Goal: Check status: Check status

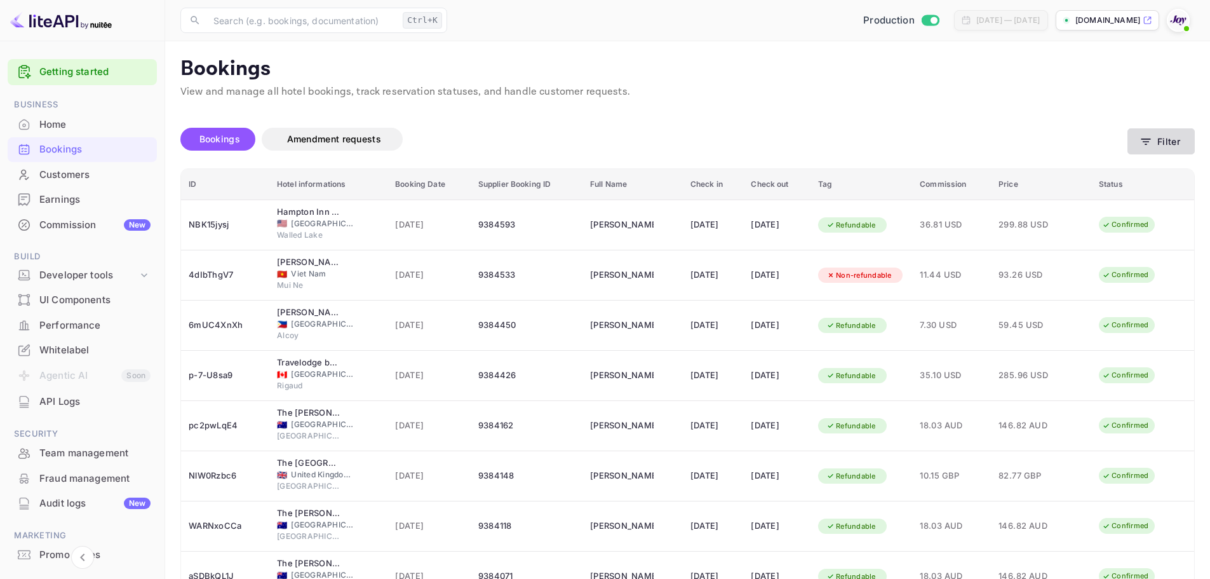
click at [1179, 143] on button "Filter" at bounding box center [1160, 141] width 67 height 26
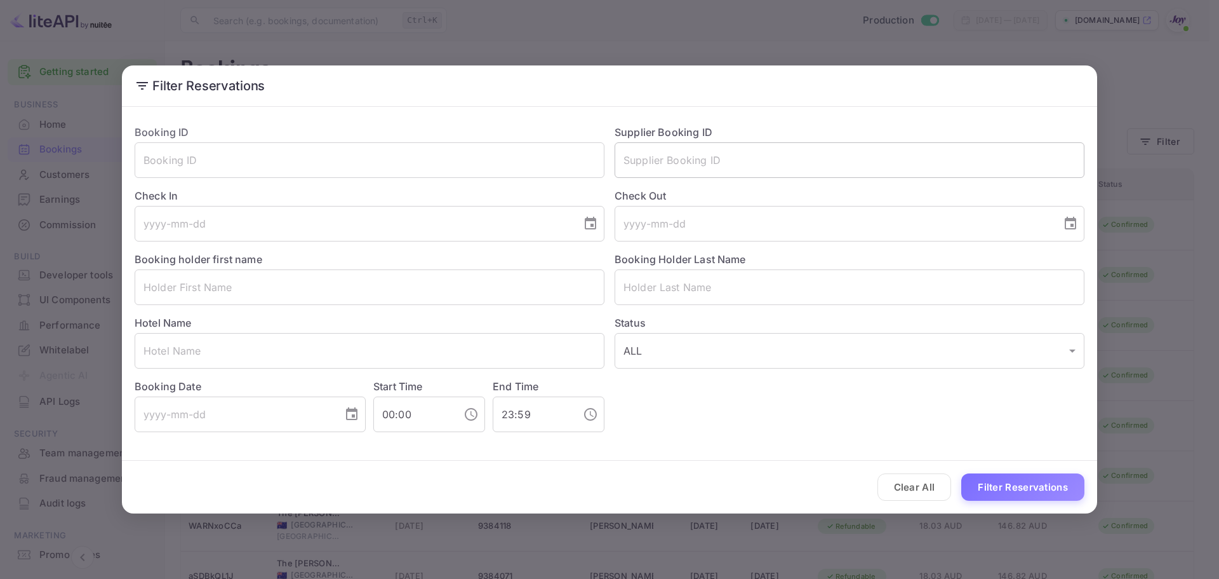
click at [717, 171] on input "text" at bounding box center [850, 160] width 470 height 36
paste input "9302006"
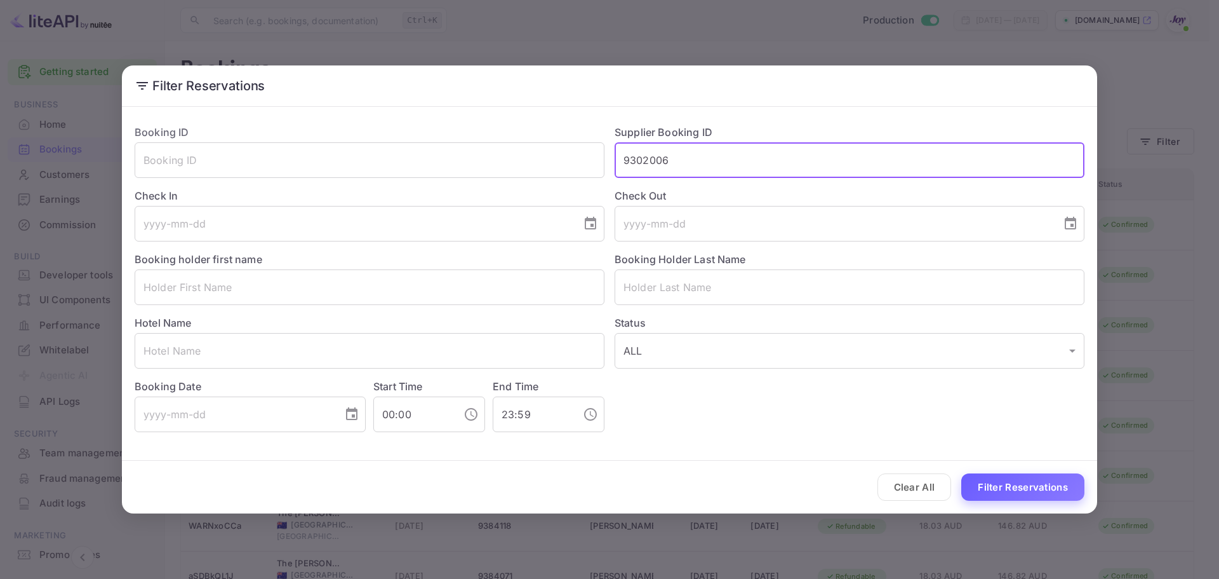
type input "9302006"
click at [1020, 490] on button "Filter Reservations" at bounding box center [1023, 486] width 123 height 27
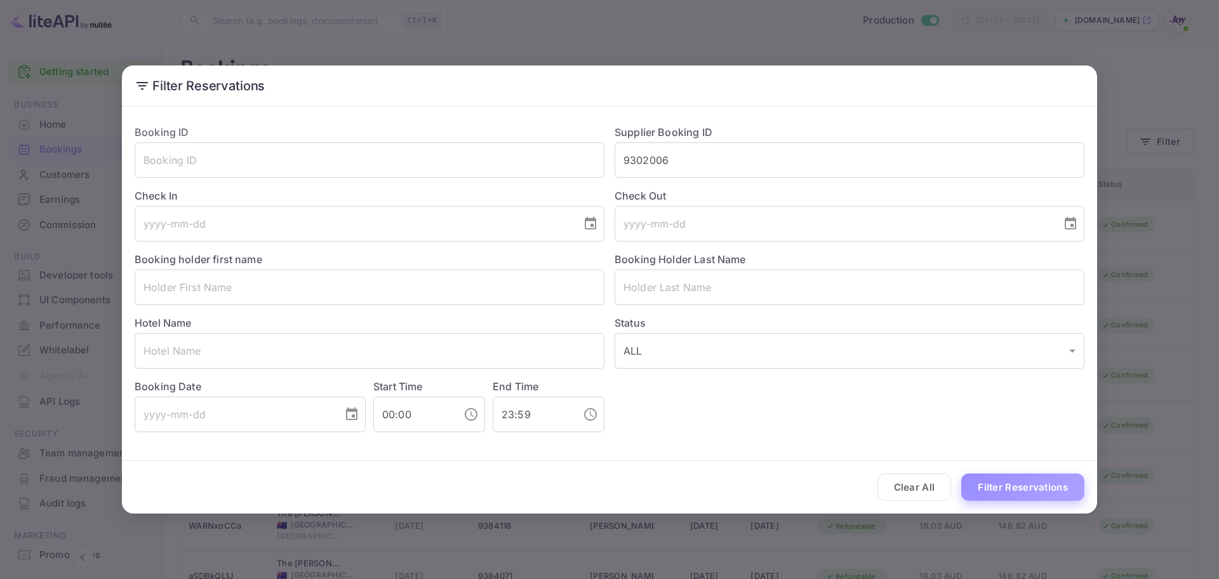
click at [1014, 478] on button "Filter Reservations" at bounding box center [1023, 486] width 123 height 27
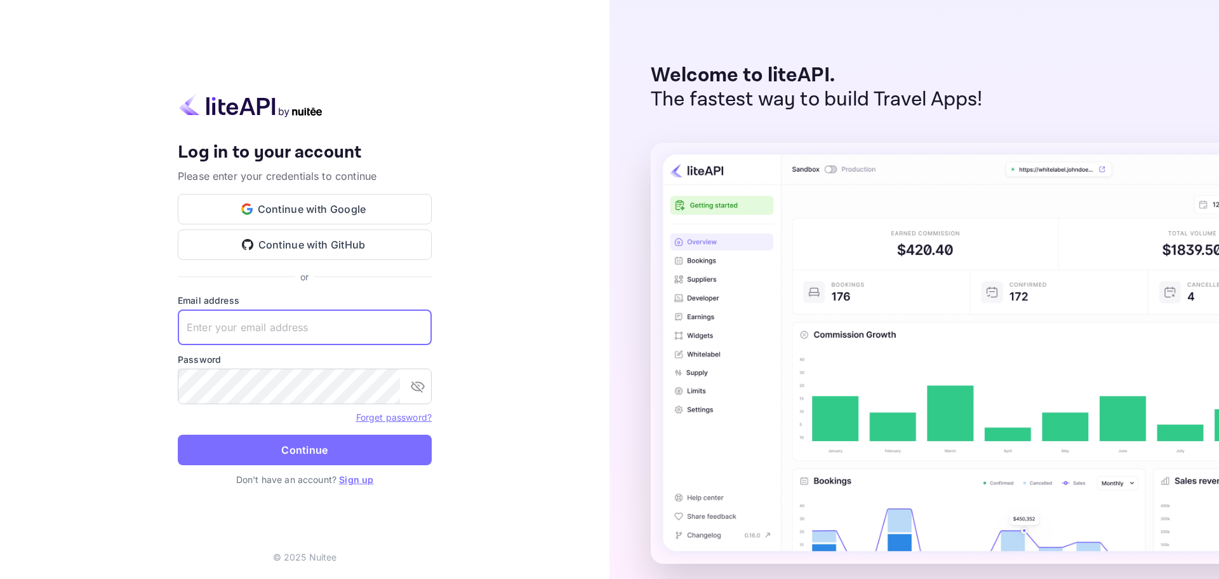
click at [314, 329] on input "text" at bounding box center [305, 327] width 254 height 36
paste input "services@withjoy.com"
type input "services@withjoy.com"
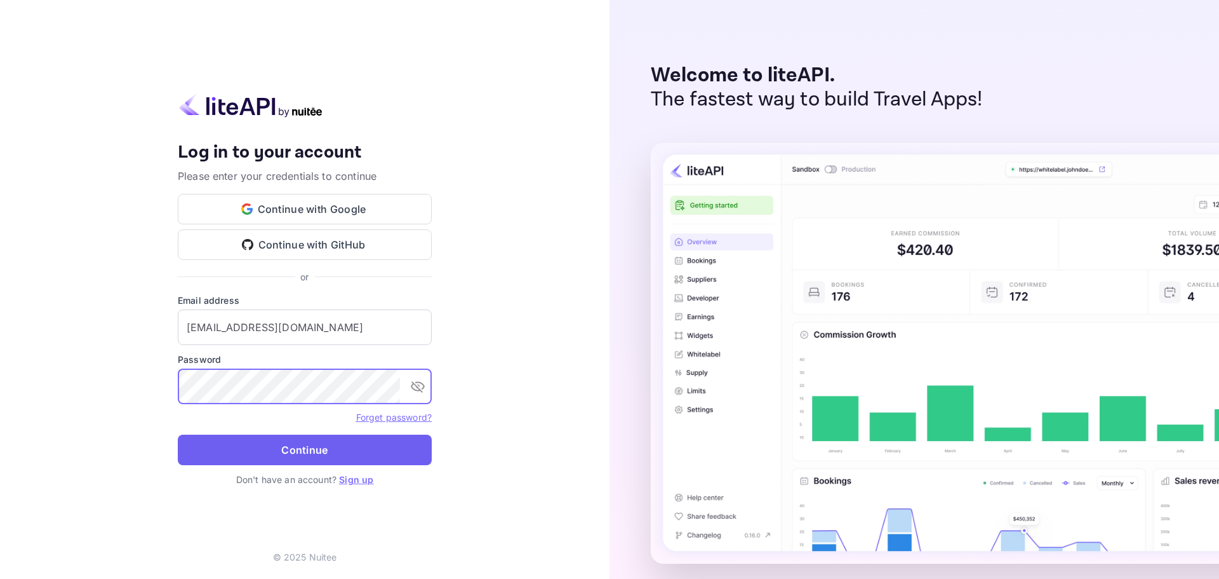
click at [273, 455] on button "Continue" at bounding box center [305, 449] width 254 height 30
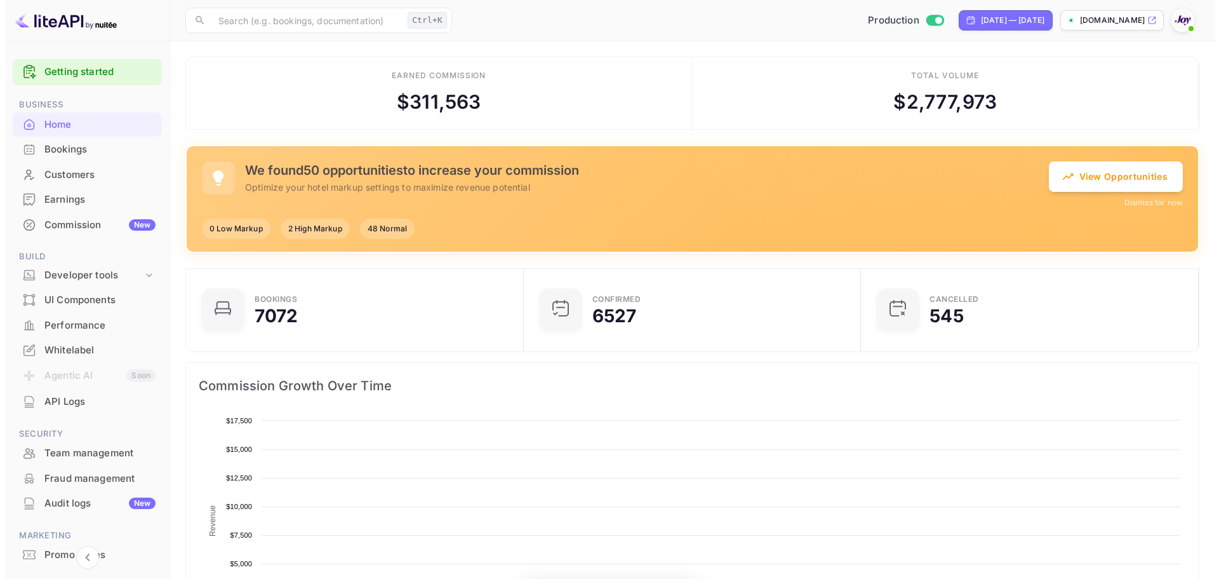
scroll to position [10, 10]
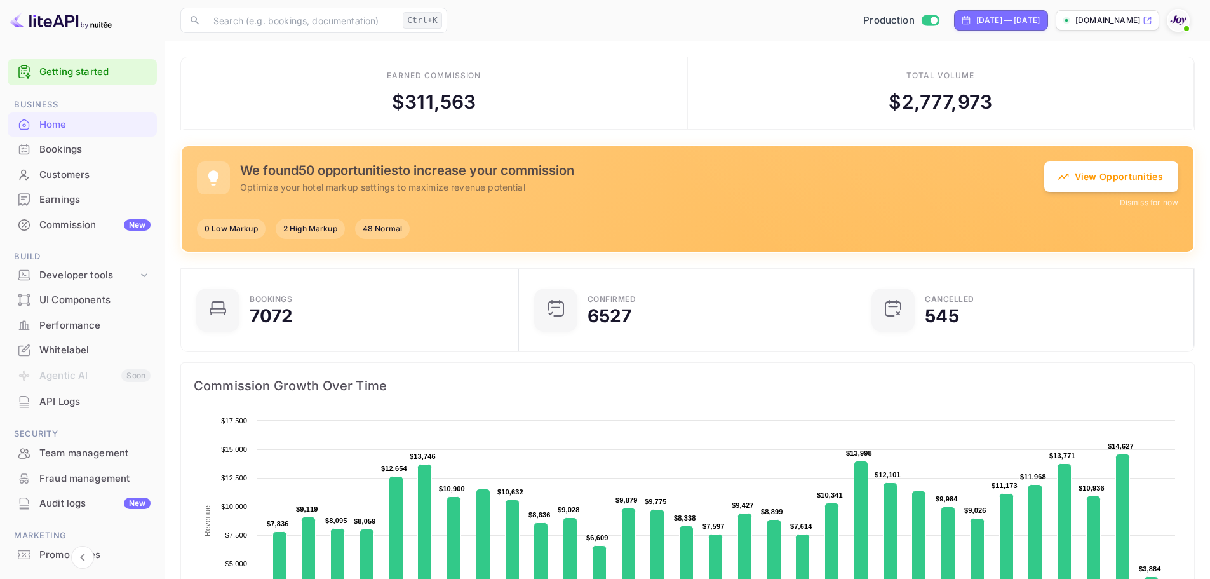
click at [73, 142] on div "Bookings" at bounding box center [82, 149] width 149 height 25
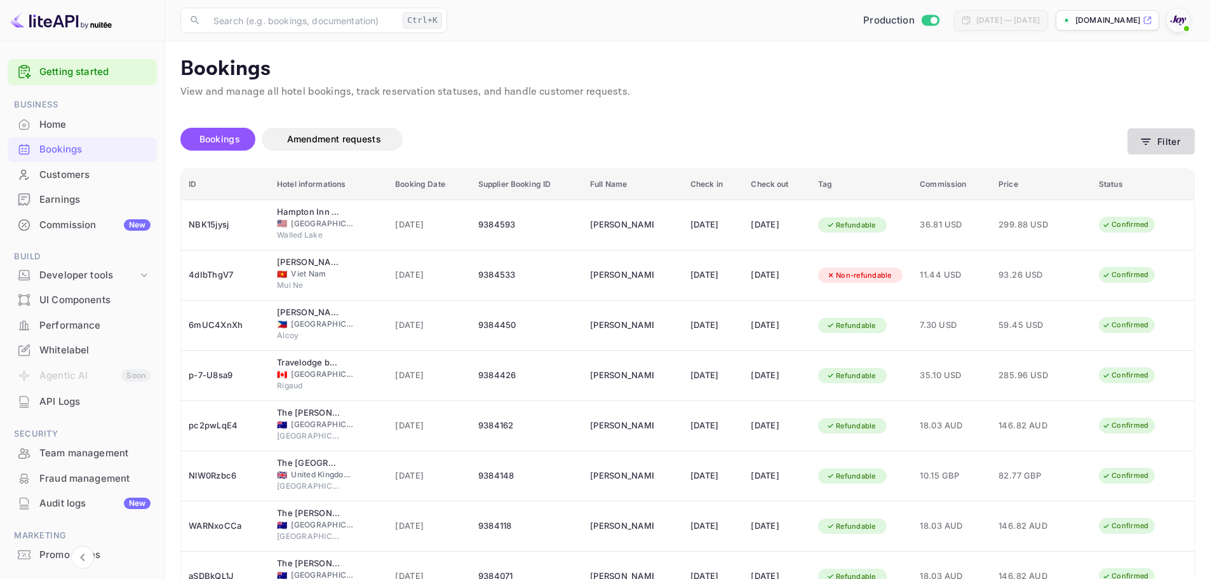
click at [1172, 137] on button "Filter" at bounding box center [1160, 141] width 67 height 26
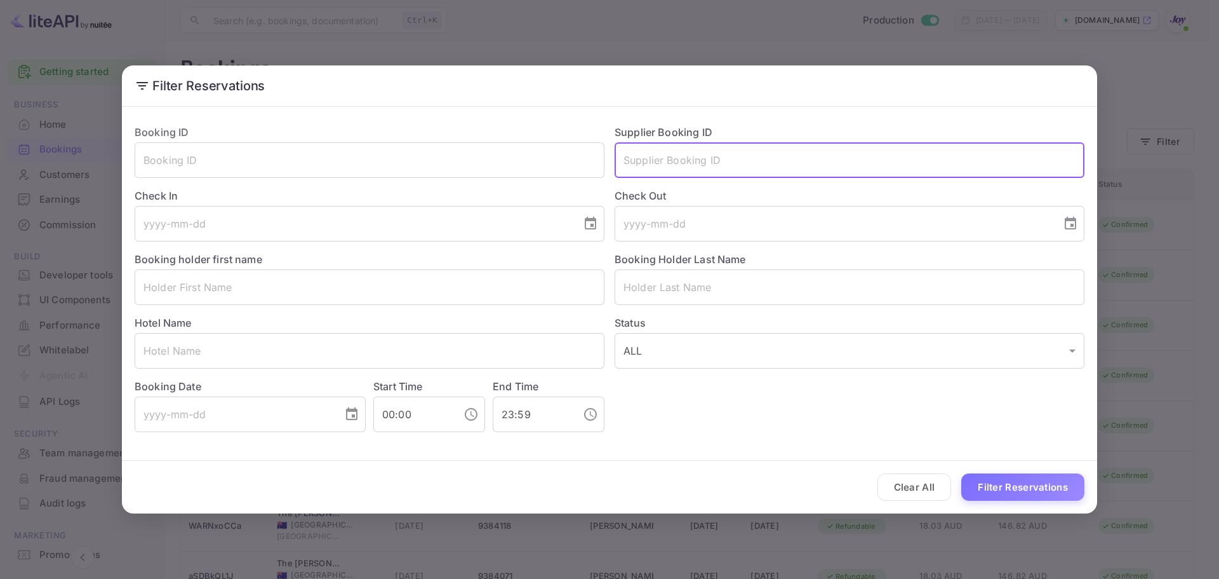
click at [652, 170] on input "text" at bounding box center [850, 160] width 470 height 36
paste input "9302006"
type input "9302006"
click at [1011, 487] on button "Filter Reservations" at bounding box center [1023, 486] width 123 height 27
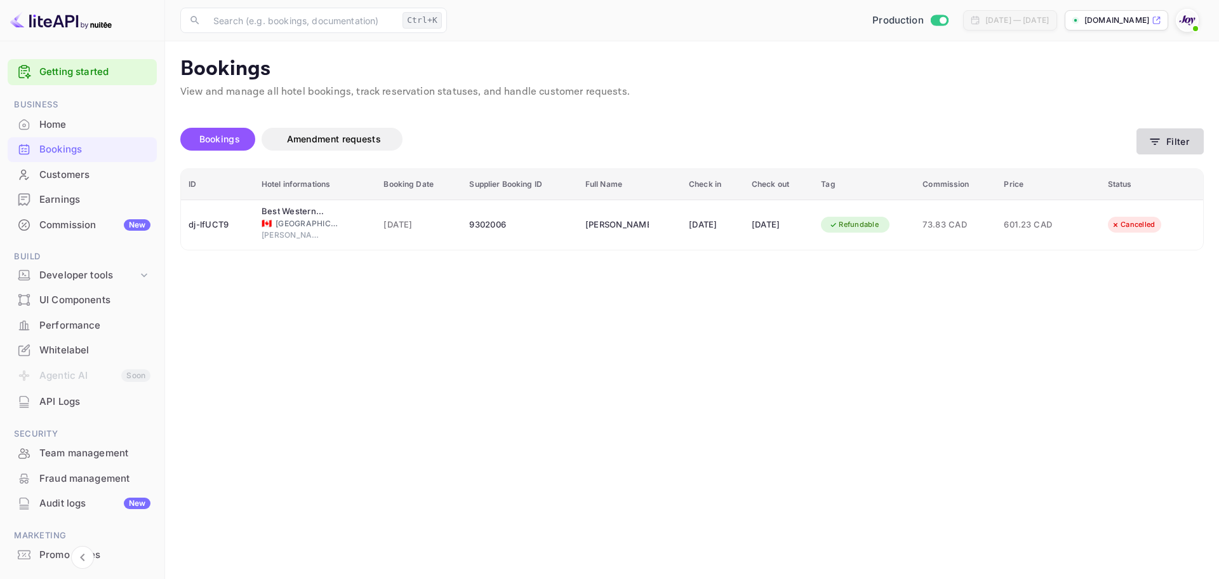
click at [1157, 145] on icon "button" at bounding box center [1155, 141] width 13 height 13
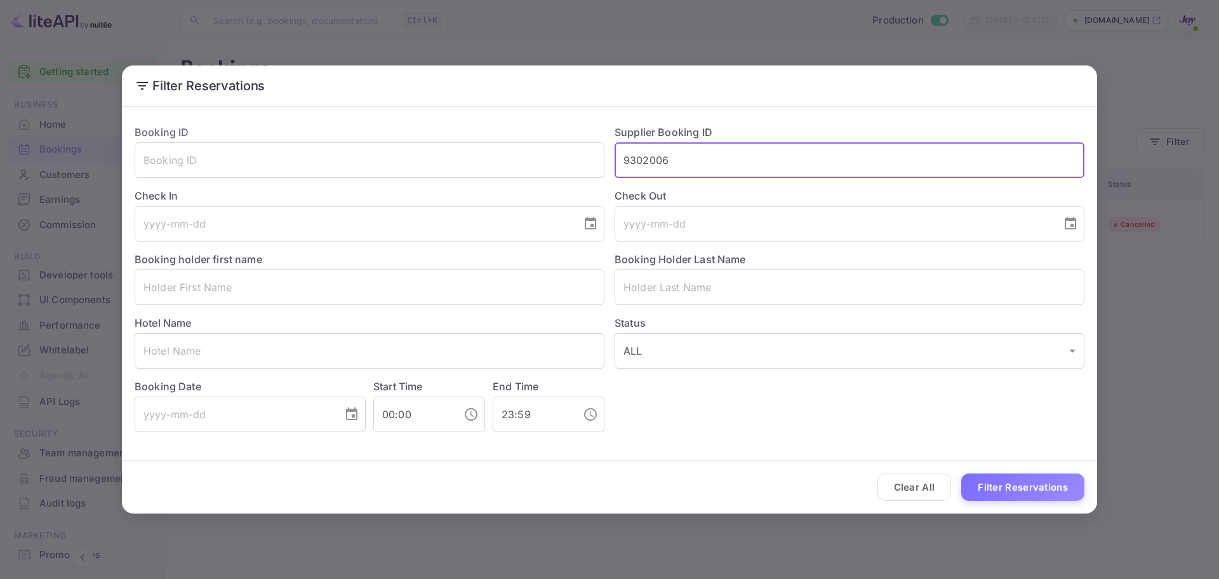
click at [650, 161] on input "9302006" at bounding box center [850, 160] width 470 height 36
paste input "7006122"
type input "7006122"
click at [1051, 495] on button "Filter Reservations" at bounding box center [1023, 486] width 123 height 27
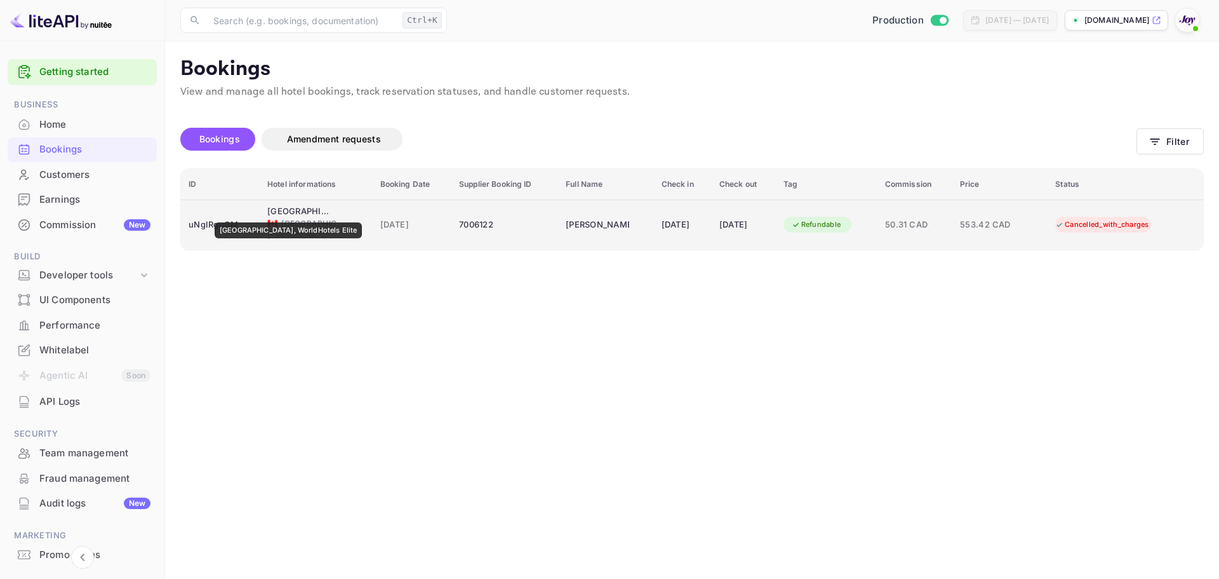
click at [293, 213] on div "Prestige Lakeside Resort, WorldHotels Elite" at bounding box center [299, 211] width 64 height 13
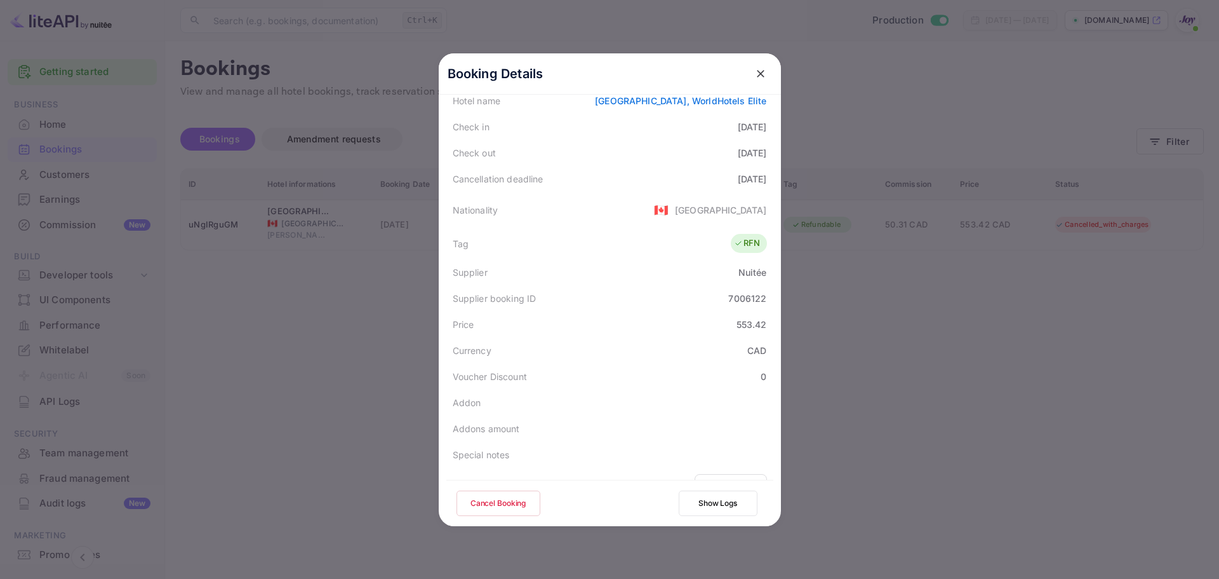
scroll to position [282, 0]
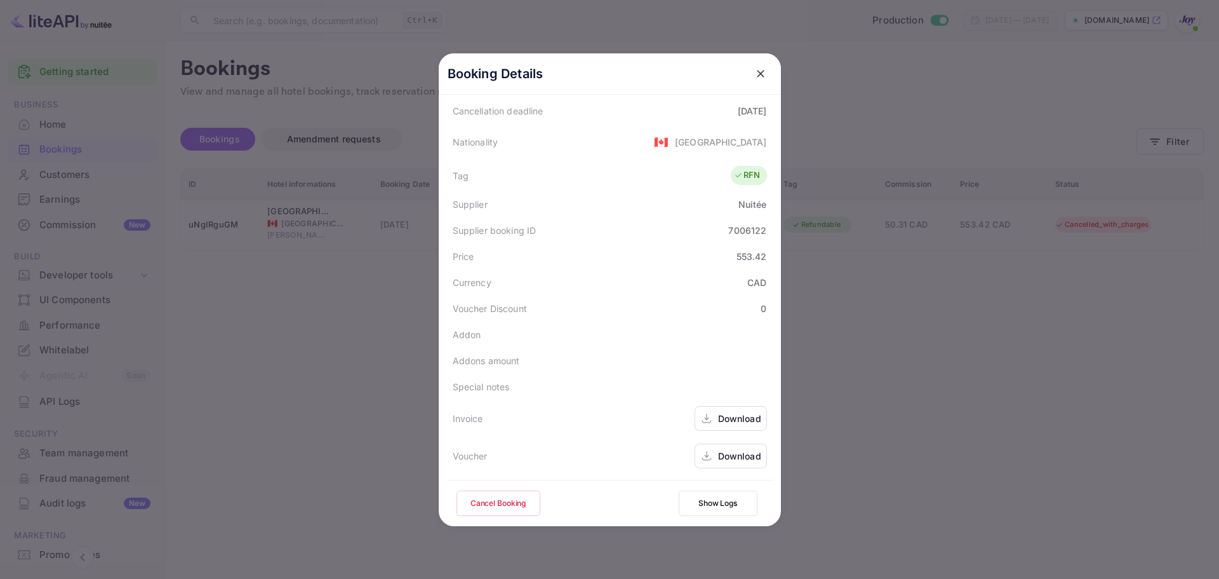
click at [732, 415] on div "Download" at bounding box center [739, 418] width 43 height 13
click at [718, 455] on div "Download" at bounding box center [739, 455] width 43 height 13
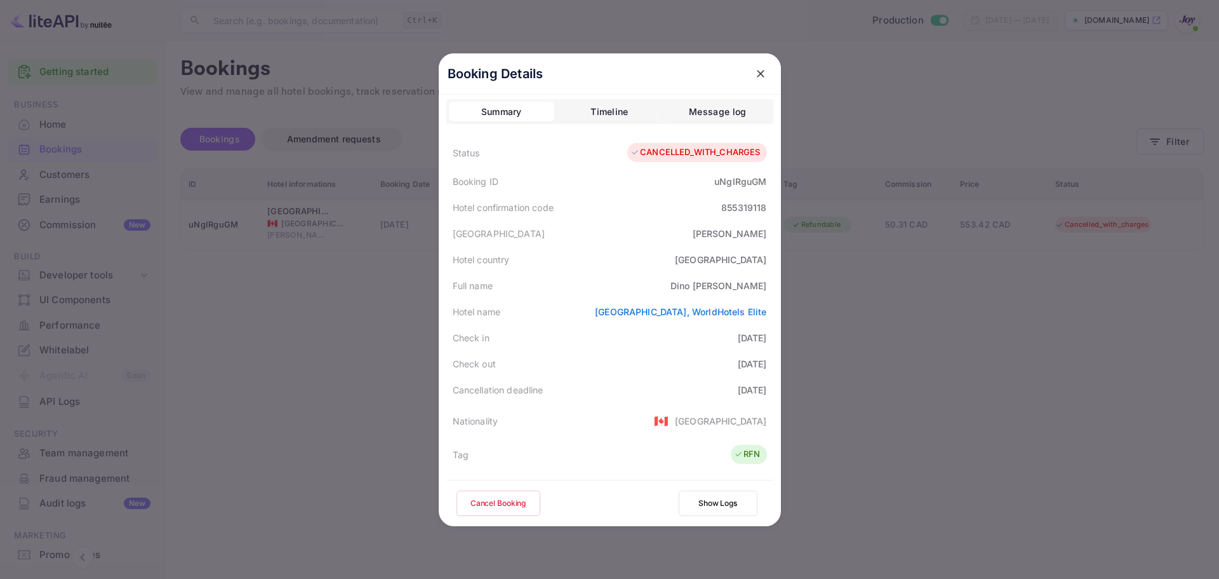
scroll to position [0, 0]
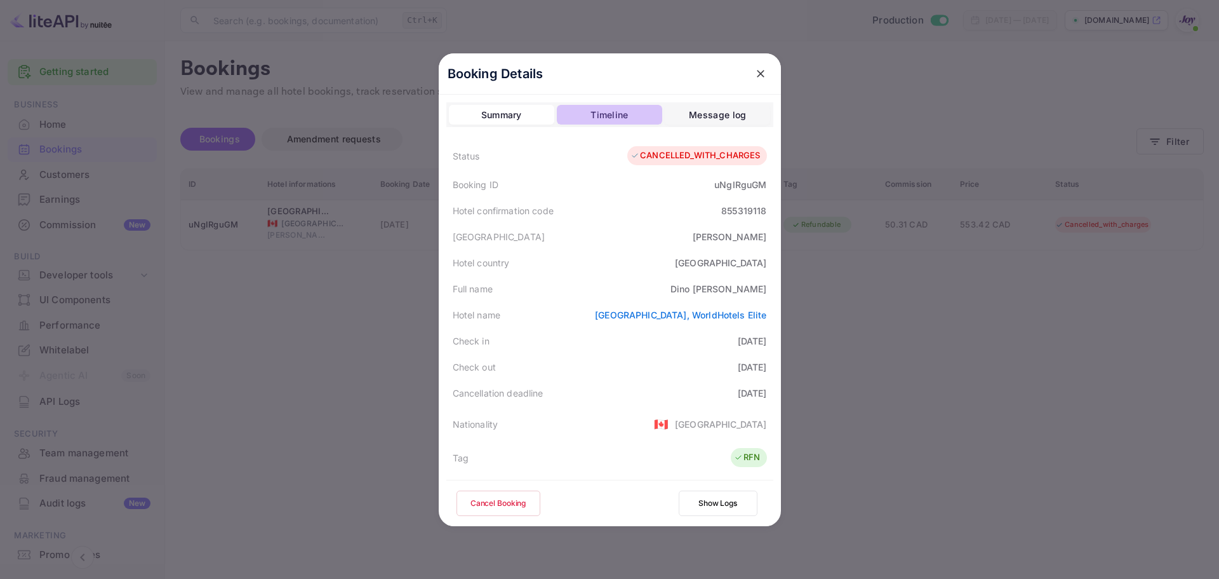
click at [599, 118] on div "Timeline" at bounding box center [609, 114] width 37 height 15
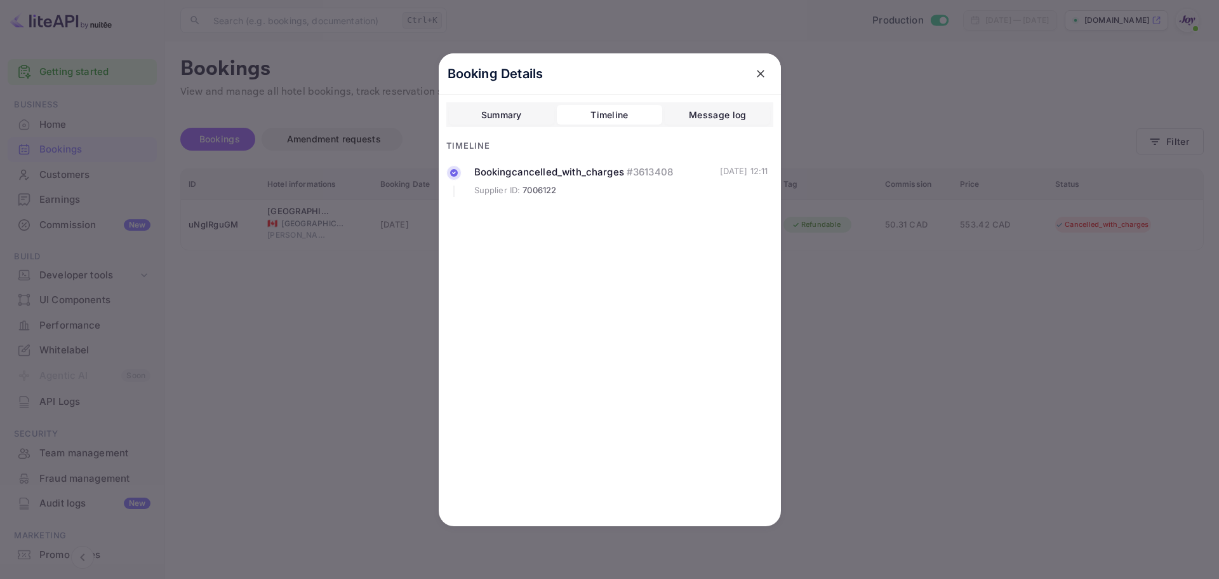
click at [697, 116] on div "Message log" at bounding box center [717, 114] width 57 height 15
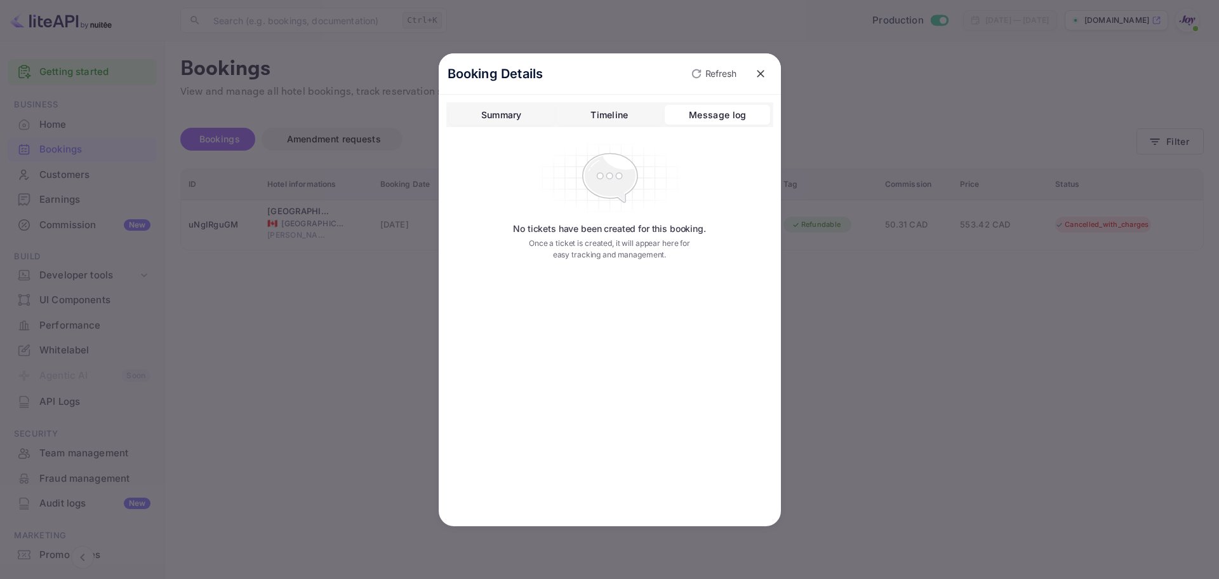
click at [510, 105] on button "Summary" at bounding box center [501, 115] width 105 height 20
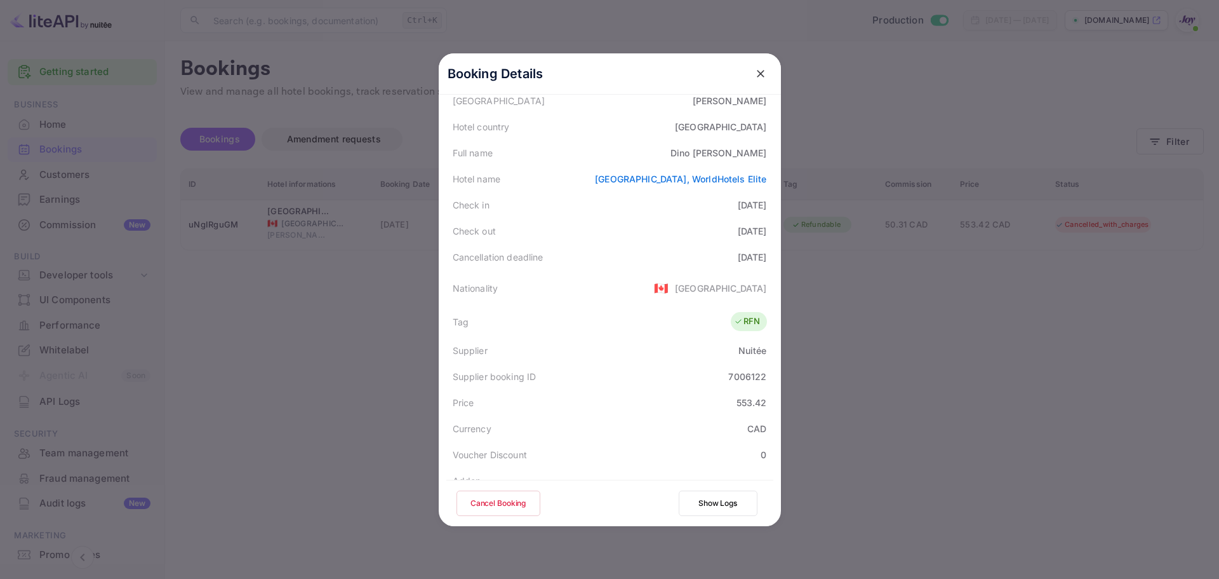
scroll to position [64, 0]
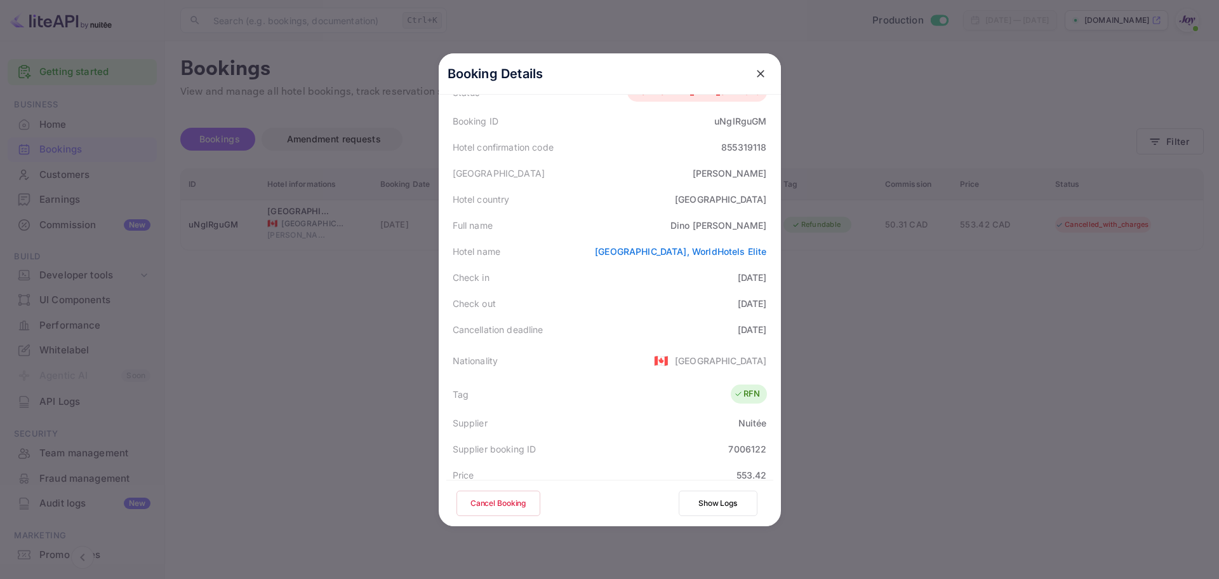
click at [755, 74] on icon "close" at bounding box center [761, 73] width 13 height 13
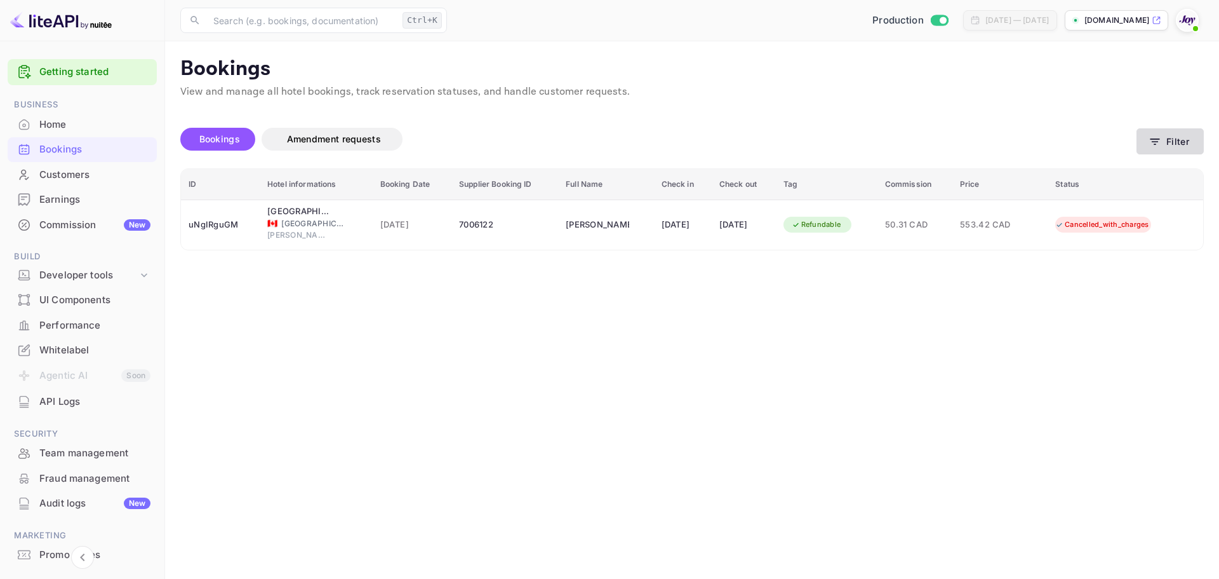
click at [1174, 147] on button "Filter" at bounding box center [1170, 141] width 67 height 26
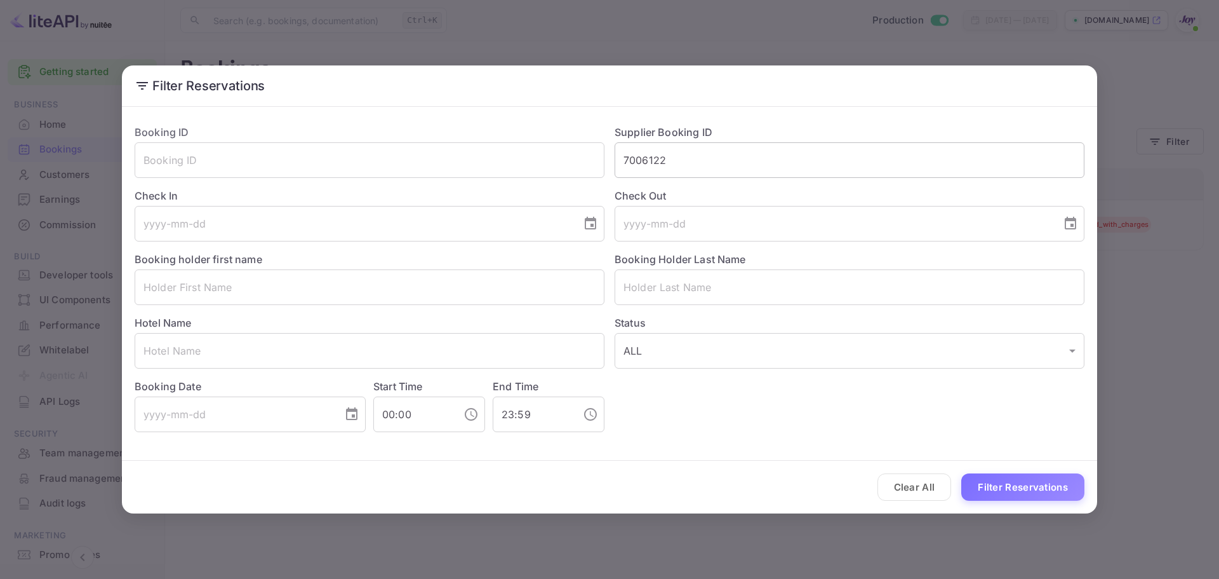
click at [635, 159] on input "7006122" at bounding box center [850, 160] width 470 height 36
paste input "9379214"
type input "9379214"
click at [998, 487] on button "Filter Reservations" at bounding box center [1023, 486] width 123 height 27
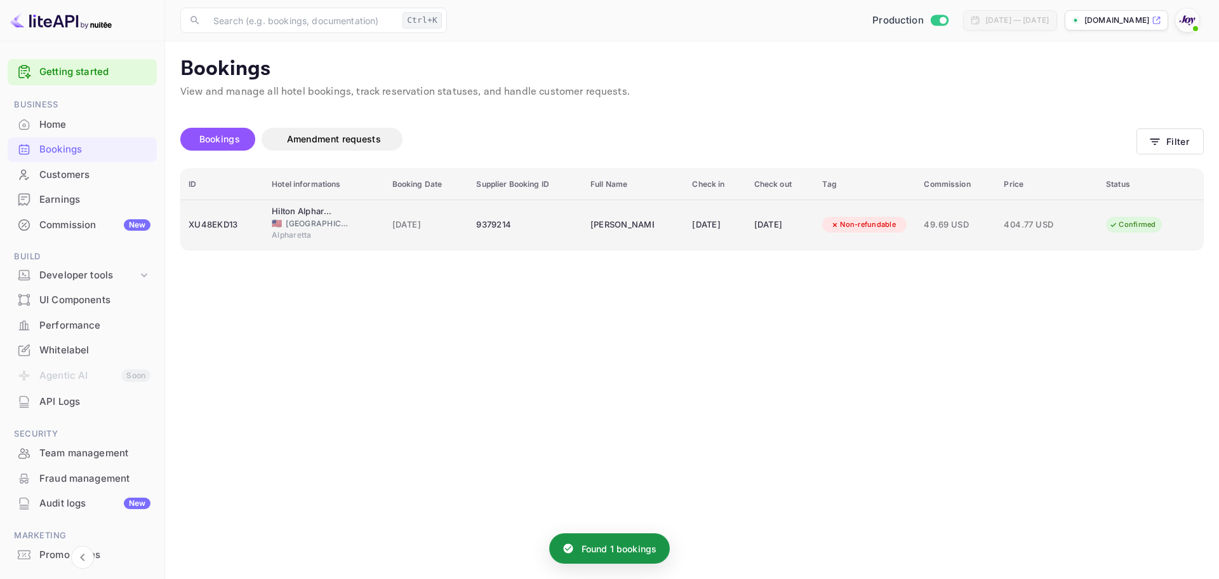
click at [289, 221] on span "[GEOGRAPHIC_DATA]" at bounding box center [318, 223] width 64 height 11
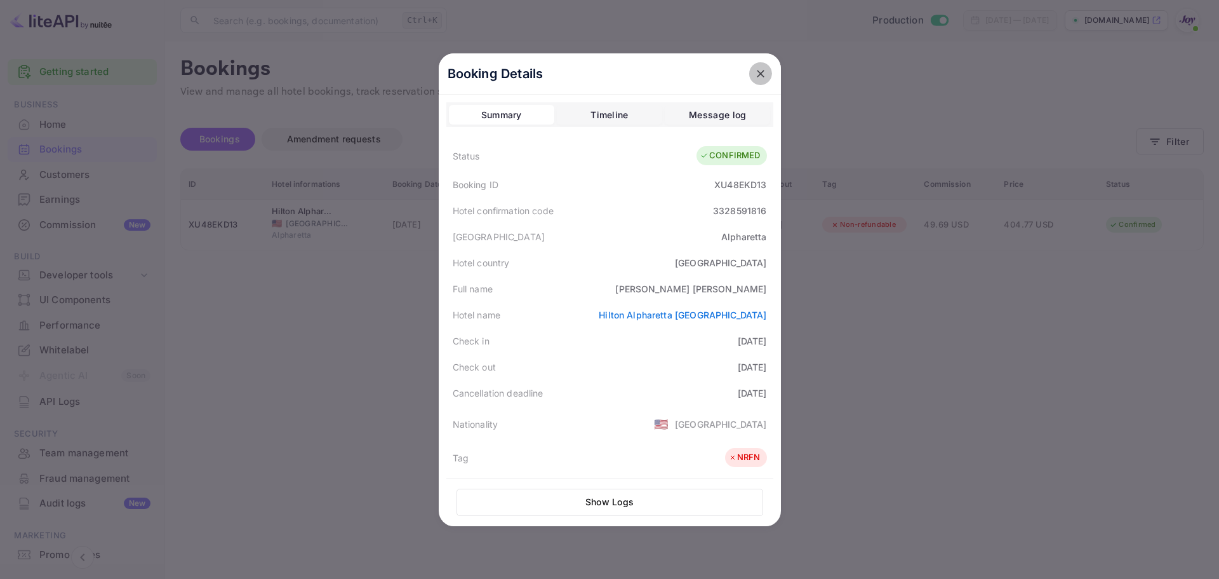
click at [757, 76] on icon "close" at bounding box center [761, 73] width 13 height 13
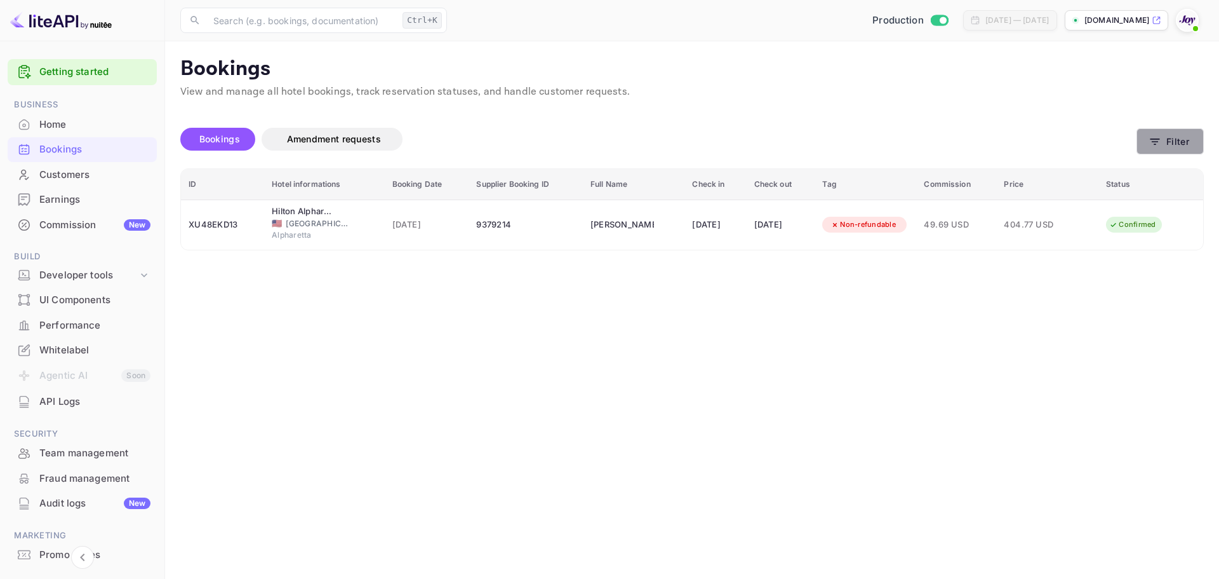
click at [1158, 141] on icon "button" at bounding box center [1156, 141] width 10 height 6
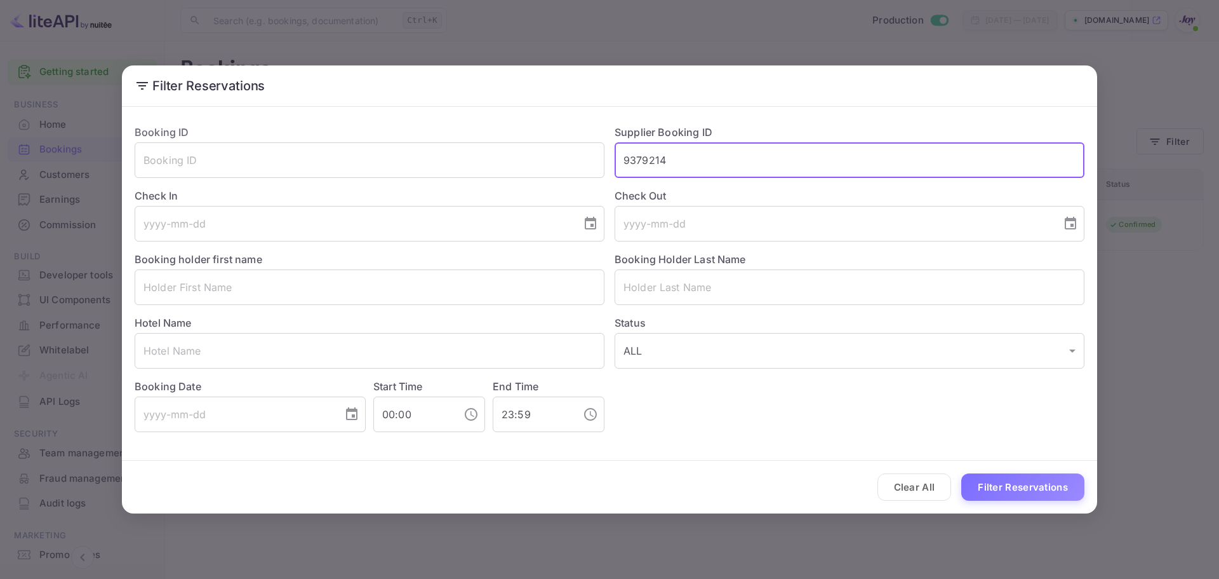
click at [653, 160] on input "9379214" at bounding box center [850, 160] width 470 height 36
paste input "7672078"
type input "7672078"
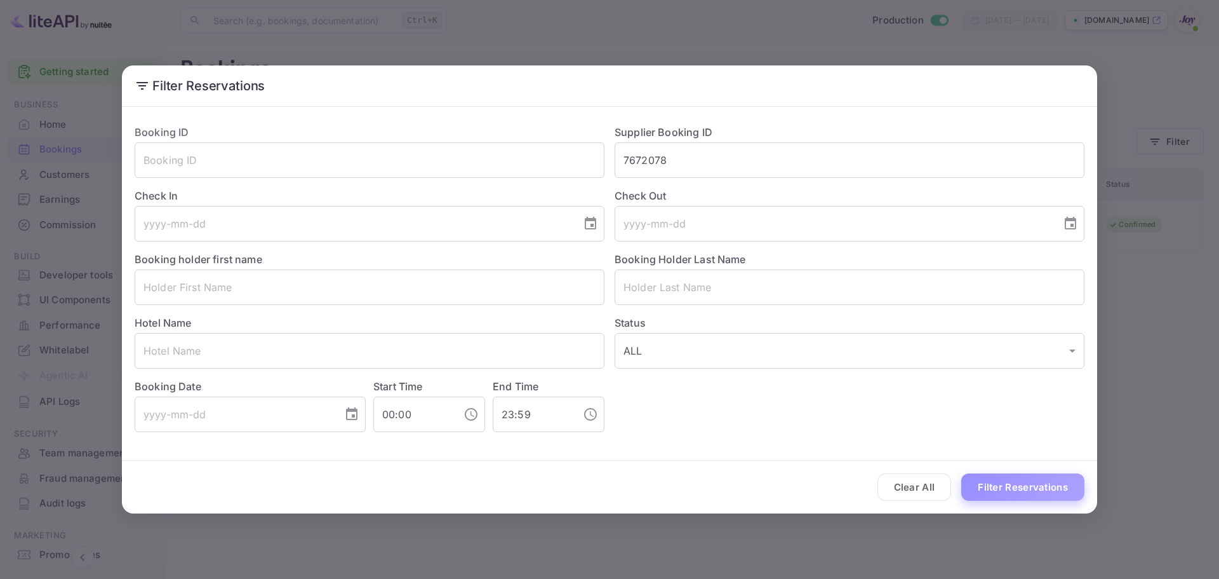
click at [1029, 483] on button "Filter Reservations" at bounding box center [1023, 486] width 123 height 27
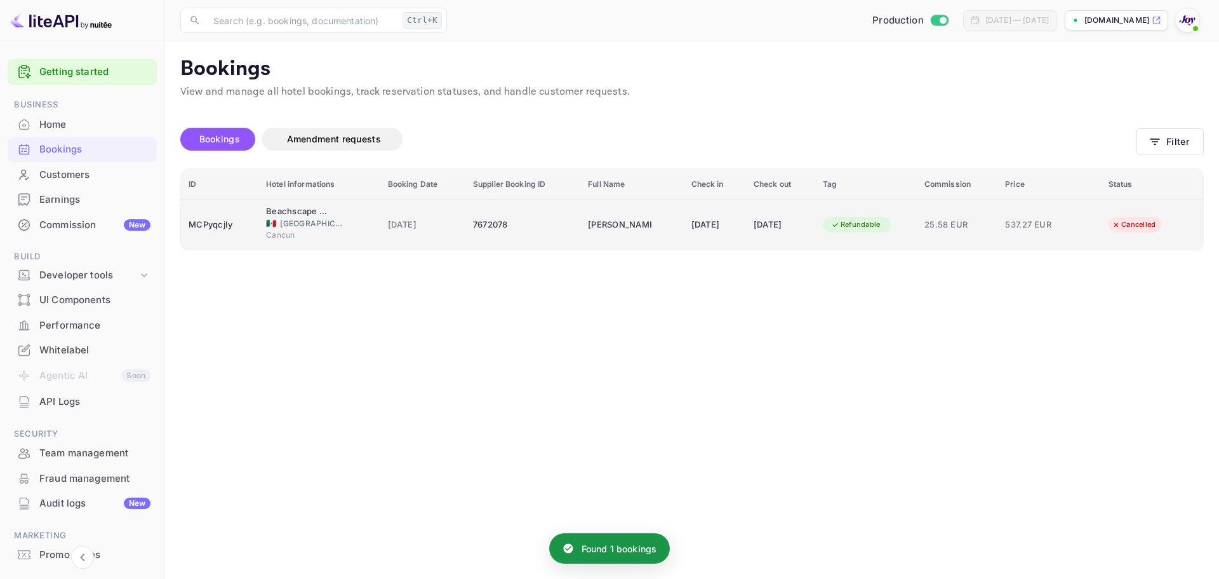
click at [292, 217] on div "Beachscape Kin ha Villas & Suites" at bounding box center [298, 211] width 64 height 13
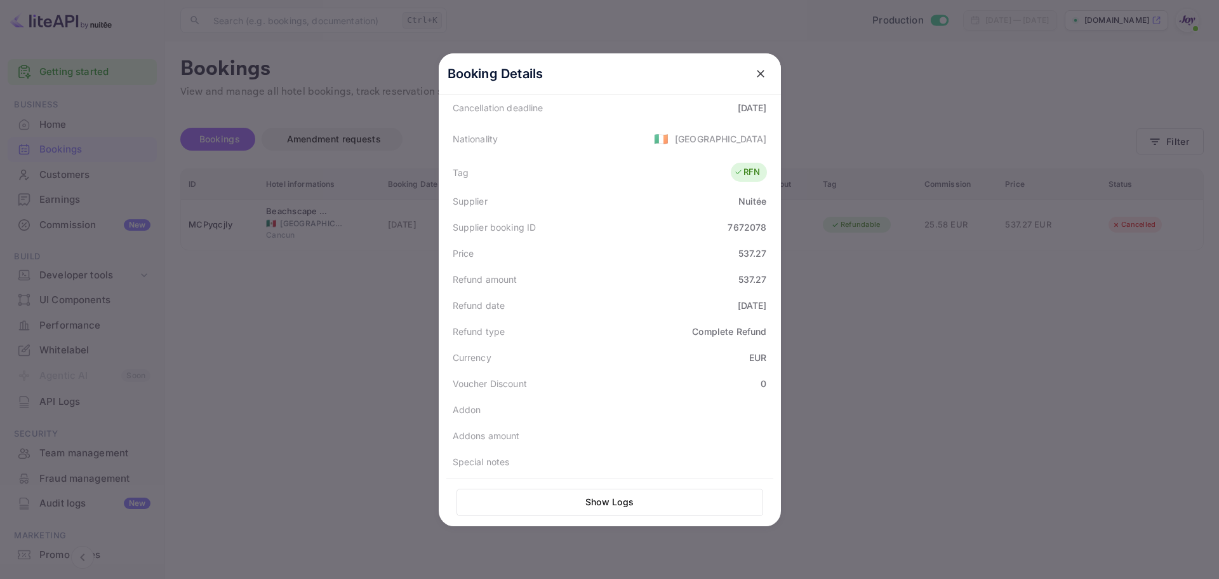
scroll to position [287, 0]
drag, startPoint x: 987, startPoint y: 326, endPoint x: 1005, endPoint y: 306, distance: 27.0
click at [988, 325] on div at bounding box center [609, 289] width 1219 height 579
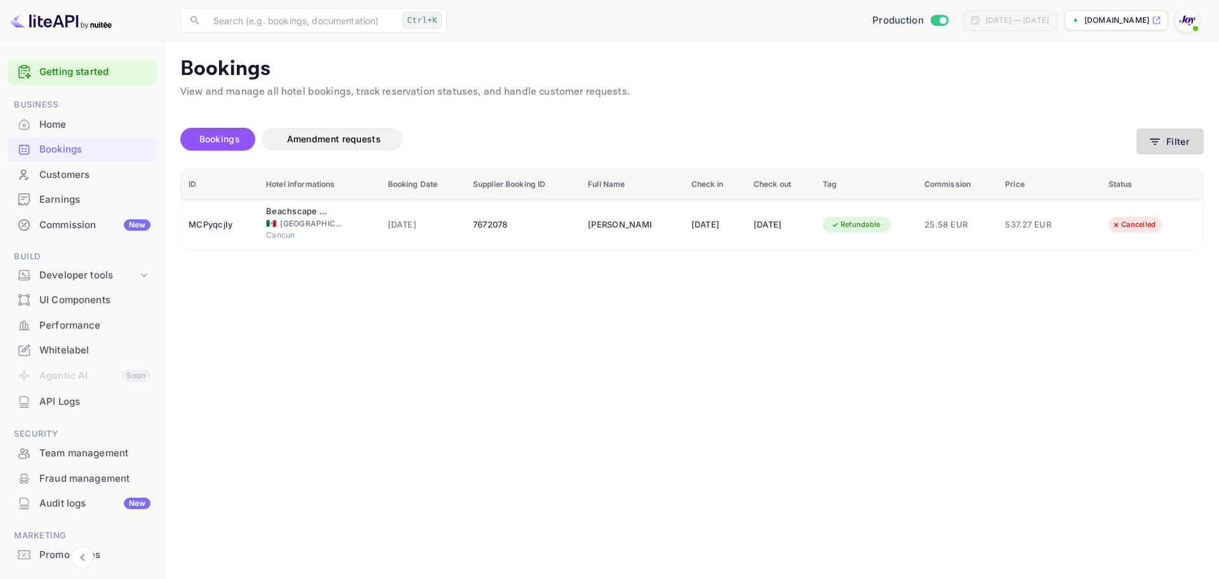
click at [1177, 149] on button "Filter" at bounding box center [1170, 141] width 67 height 26
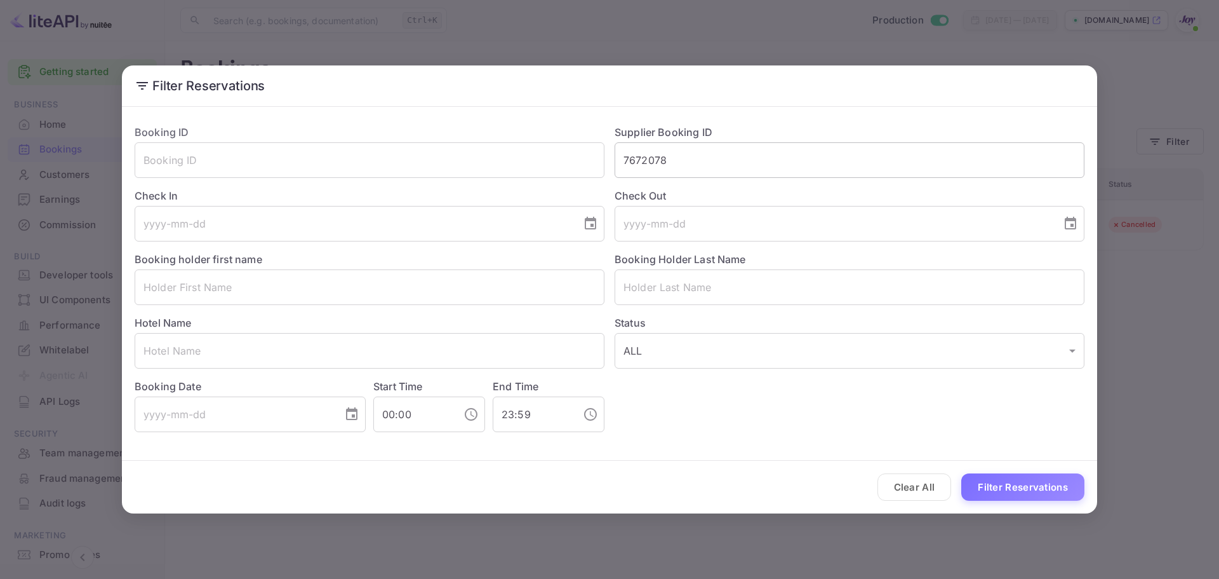
click at [645, 164] on input "7672078" at bounding box center [850, 160] width 470 height 36
paste input "8908906"
type input "8908906"
click at [1045, 492] on button "Filter Reservations" at bounding box center [1023, 486] width 123 height 27
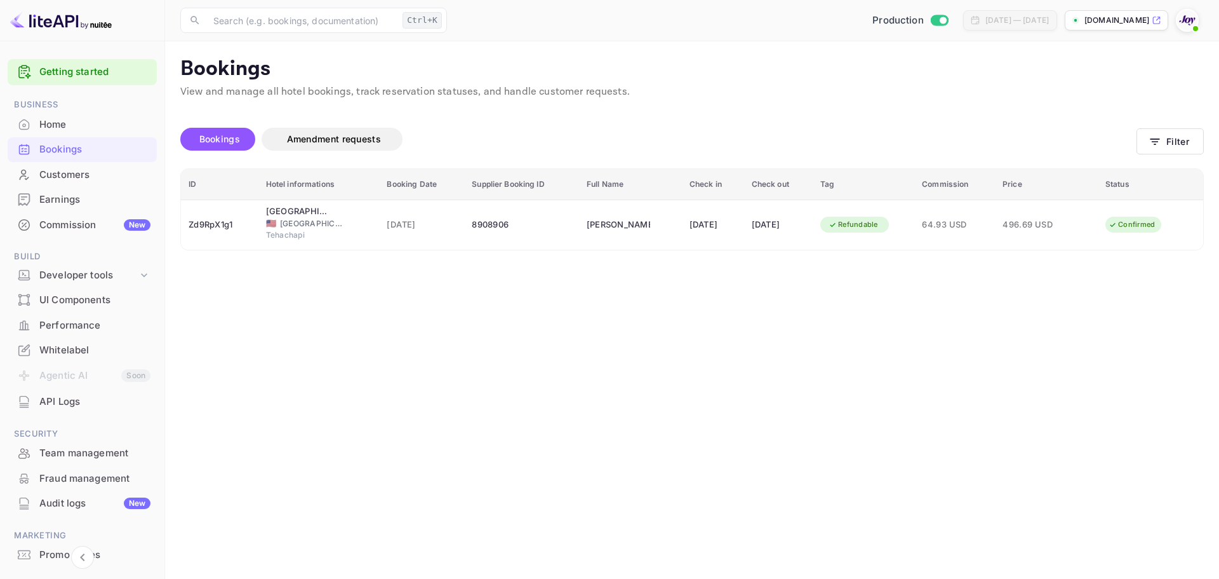
click at [680, 30] on div "Production Aug 12, 2025 — Sep 11, 2025 stays.withjoy.com" at bounding box center [828, 20] width 752 height 23
